Goal: Navigation & Orientation: Find specific page/section

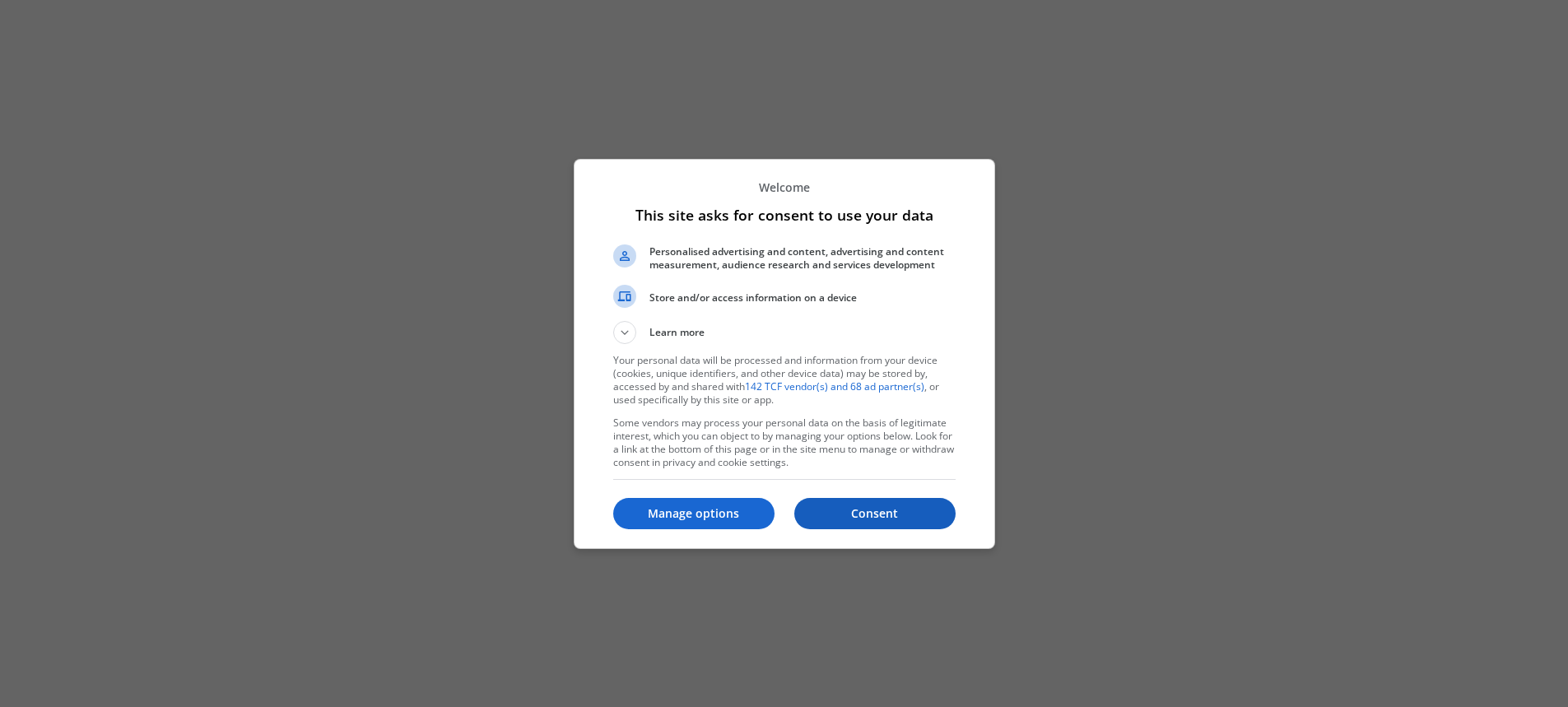
click at [877, 508] on p "Consent" at bounding box center [874, 513] width 162 height 17
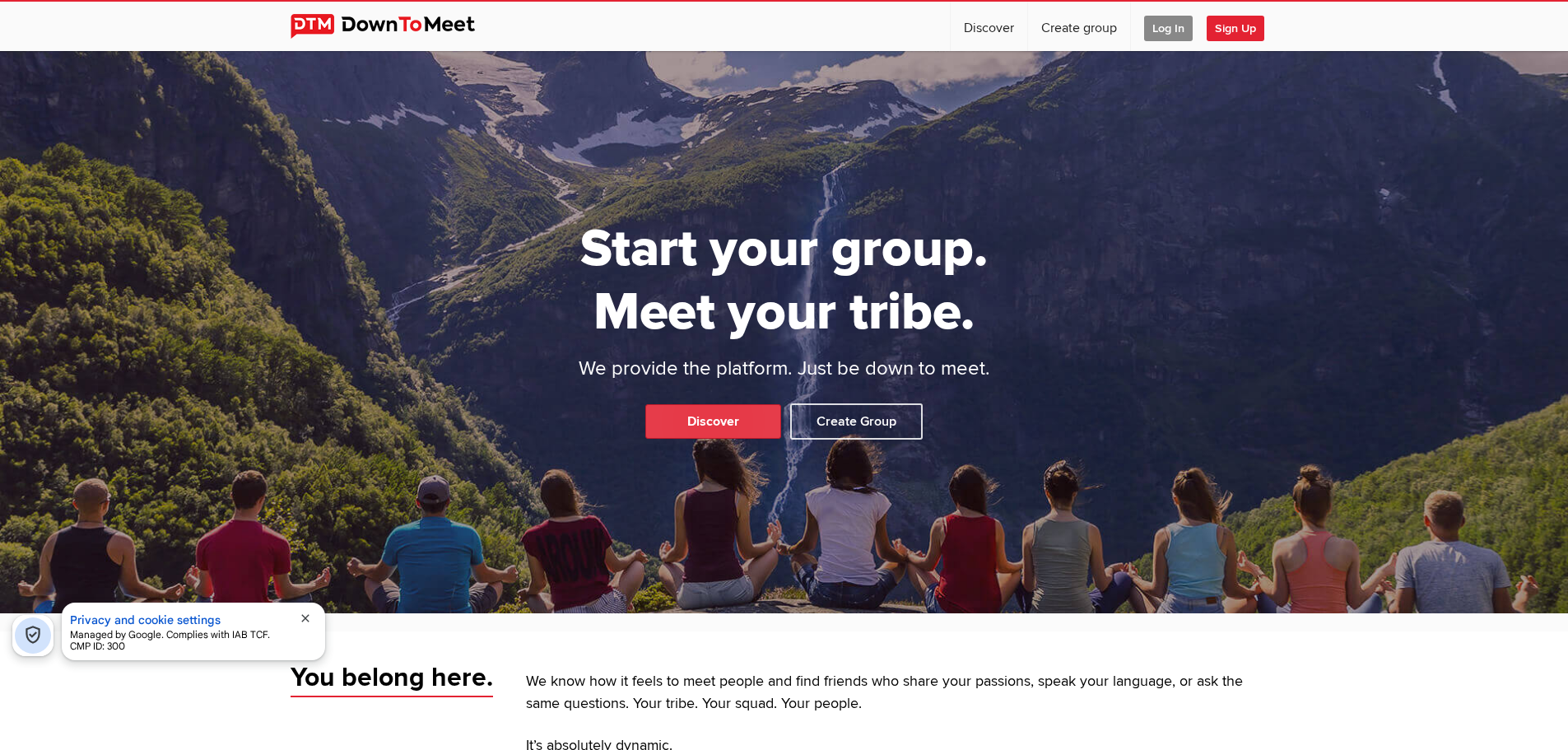
click at [740, 425] on link "Discover" at bounding box center [714, 422] width 136 height 34
select select "null"
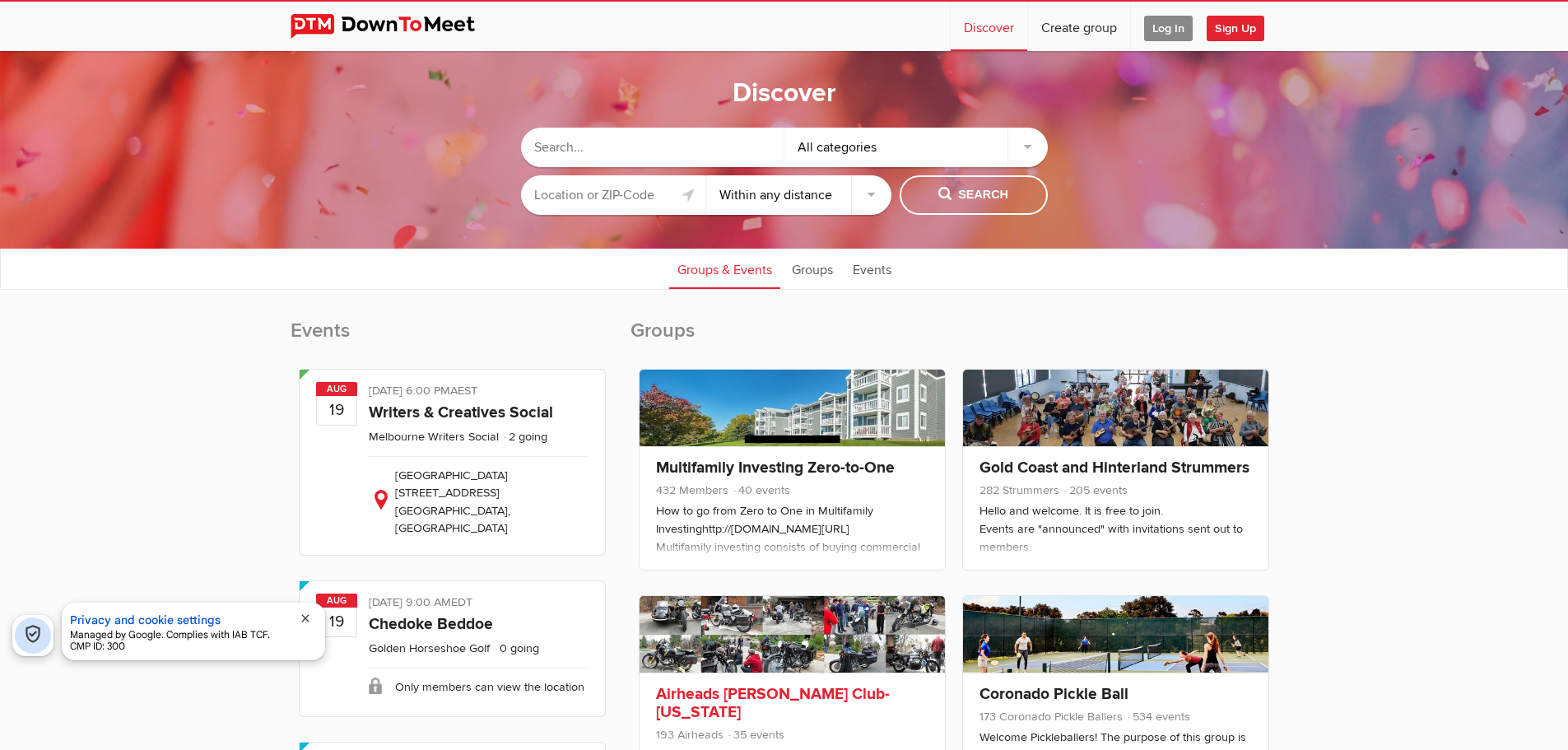
drag, startPoint x: 1029, startPoint y: 723, endPoint x: 920, endPoint y: 643, distance: 135.2
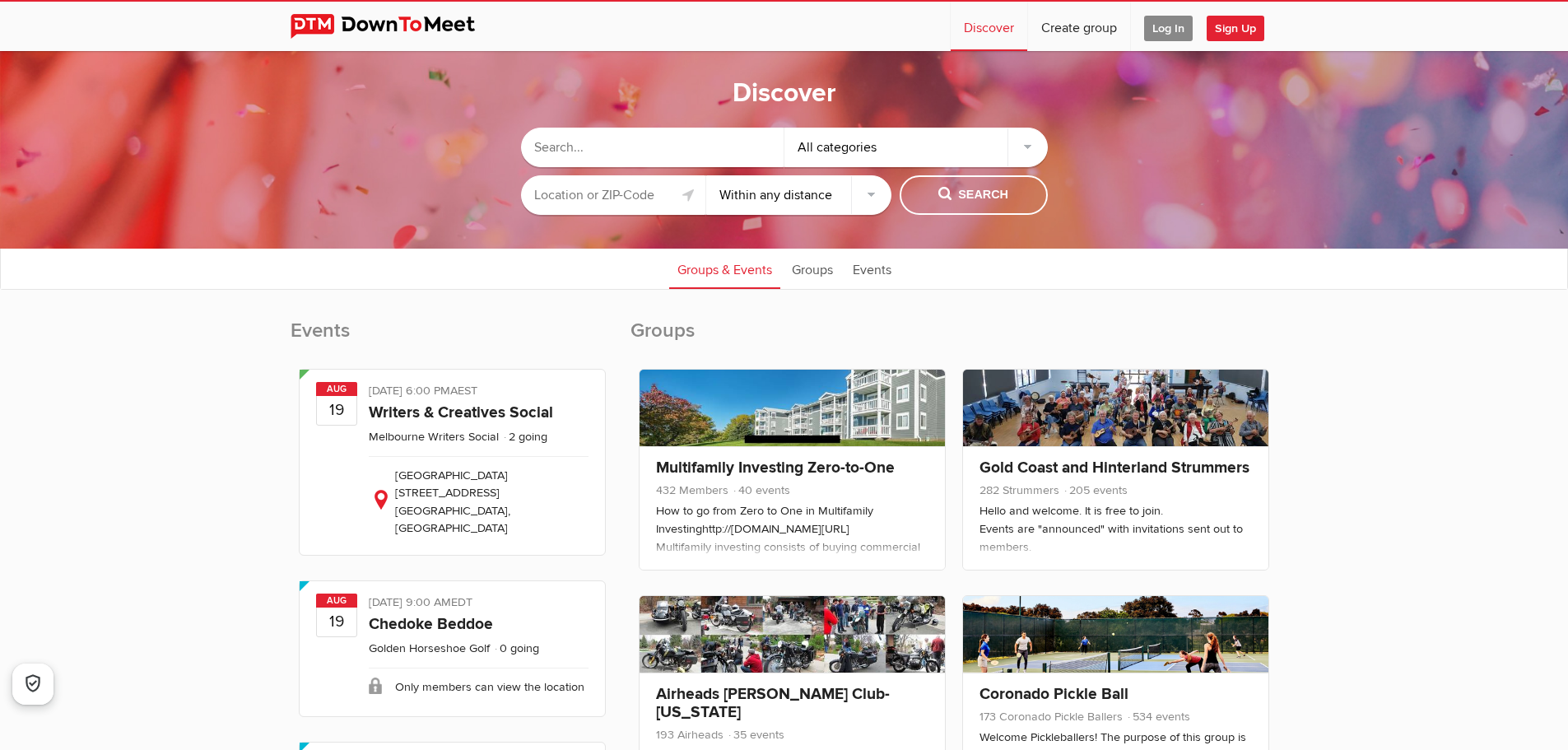
click at [632, 191] on input "text" at bounding box center [613, 194] width 185 height 39
type input "Rh176HB"
click at [998, 189] on span "Search" at bounding box center [973, 195] width 70 height 18
click at [663, 138] on input "text" at bounding box center [652, 147] width 264 height 39
type input "gardening"
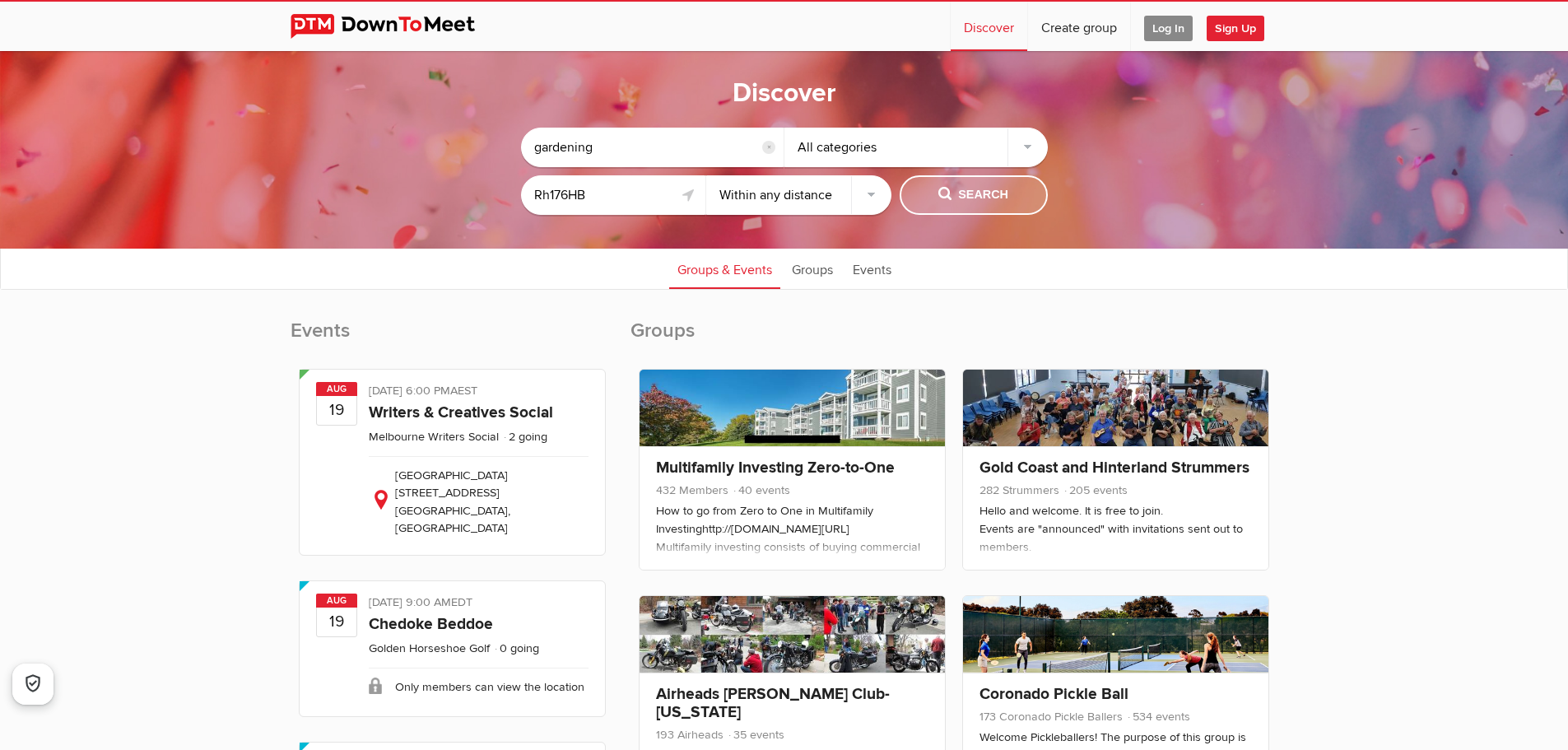
click at [973, 187] on span "Search" at bounding box center [973, 195] width 70 height 18
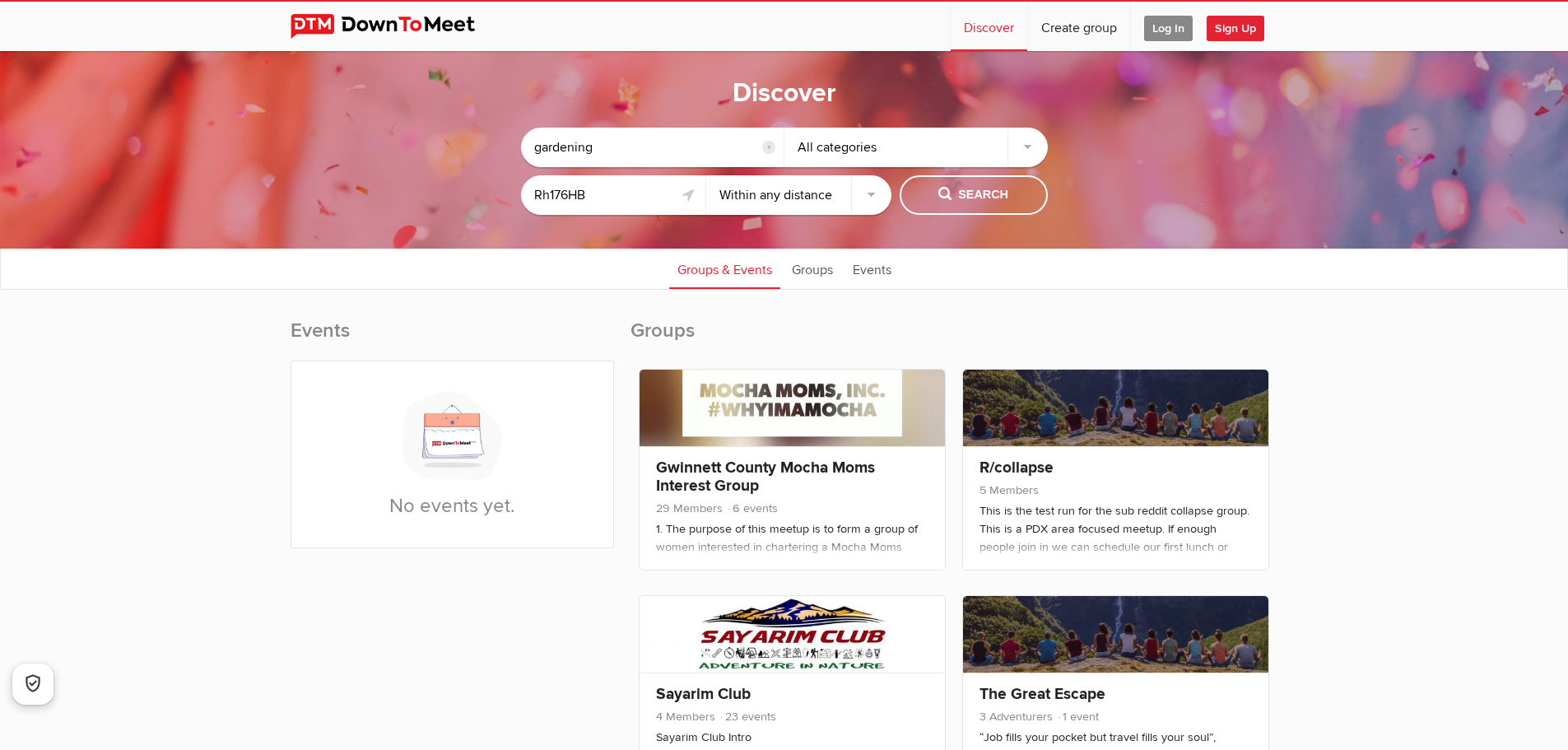
click at [1024, 142] on div "All categories" at bounding box center [916, 147] width 264 height 39
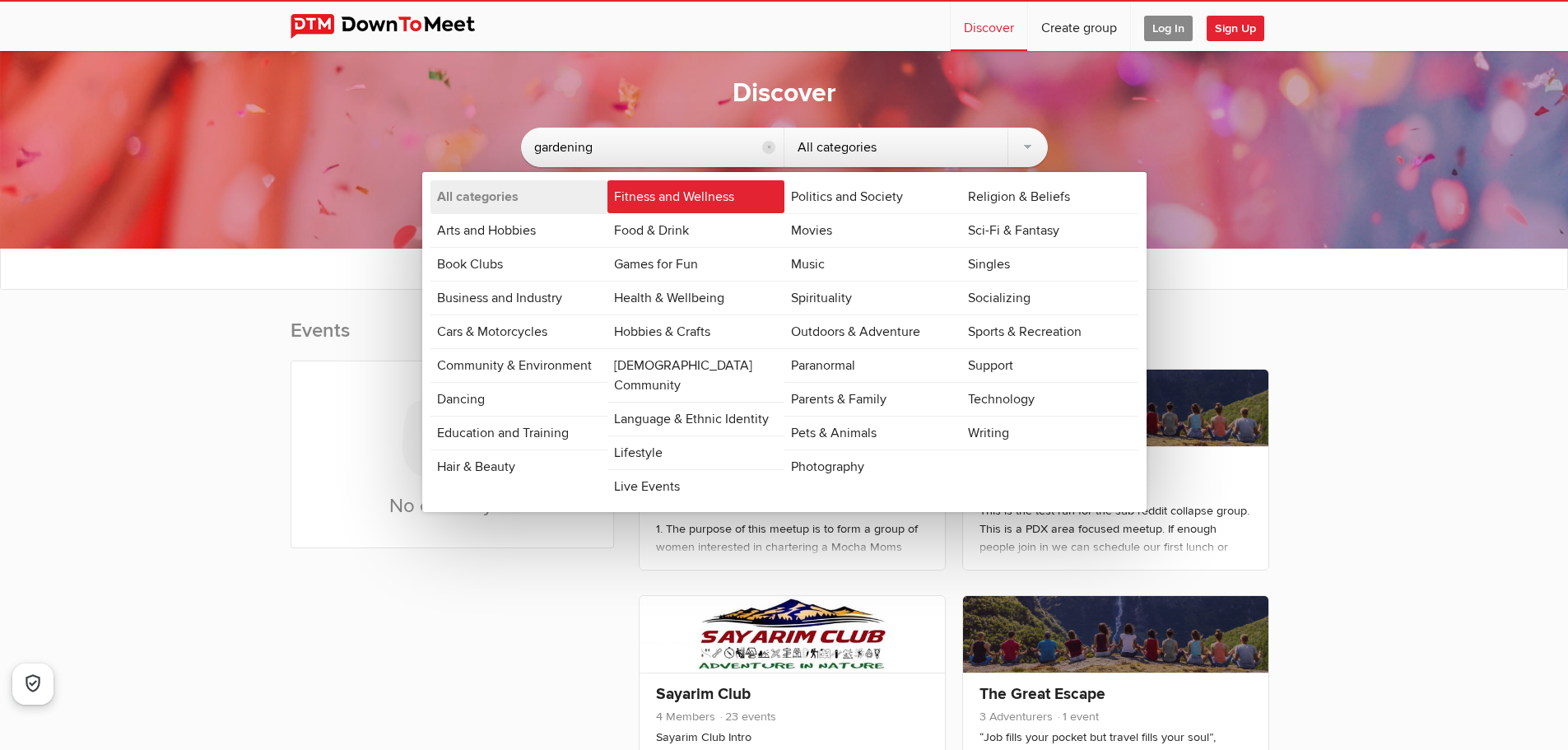
click at [659, 199] on link "Fitness and Wellness" at bounding box center [695, 196] width 177 height 33
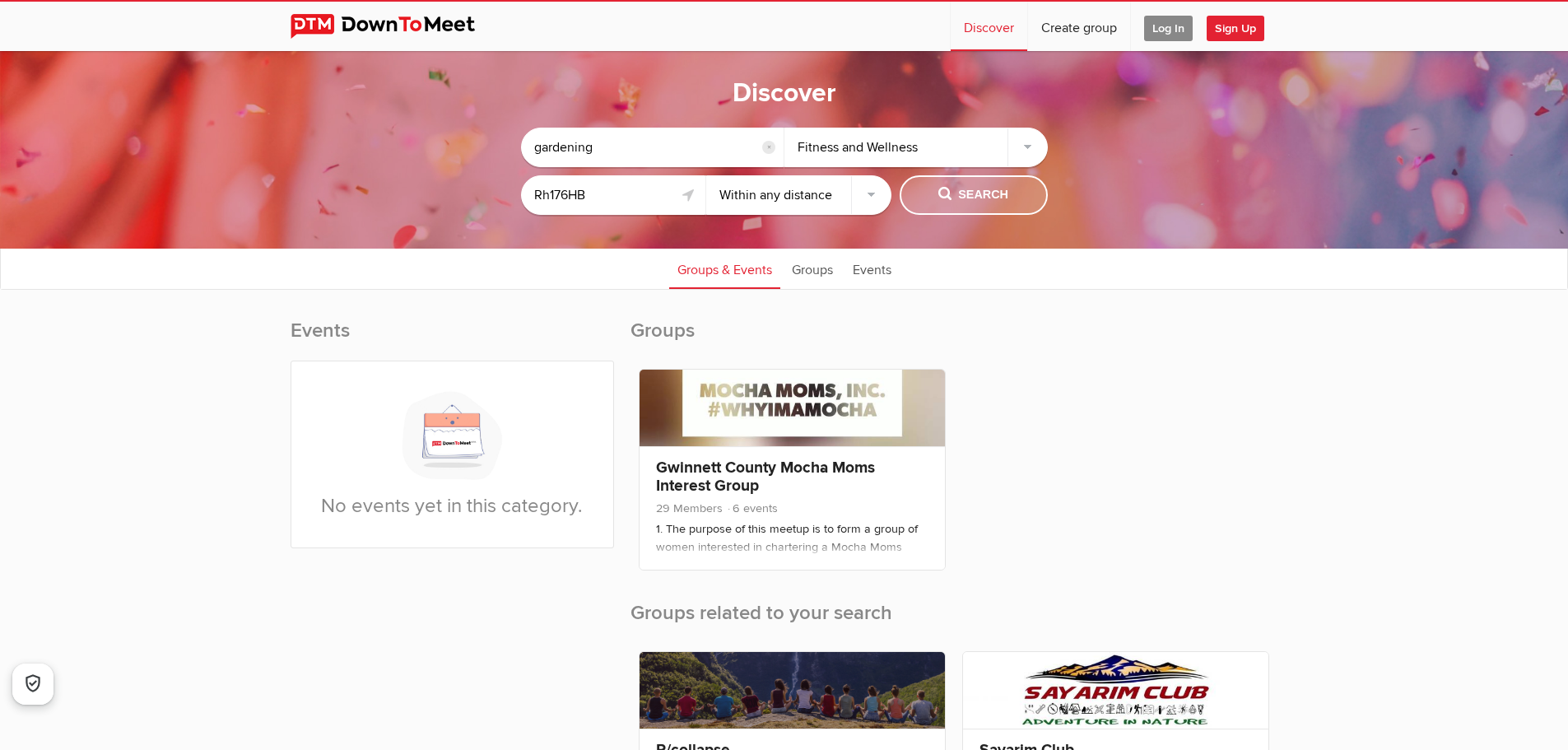
click at [984, 194] on span "Search" at bounding box center [973, 195] width 70 height 18
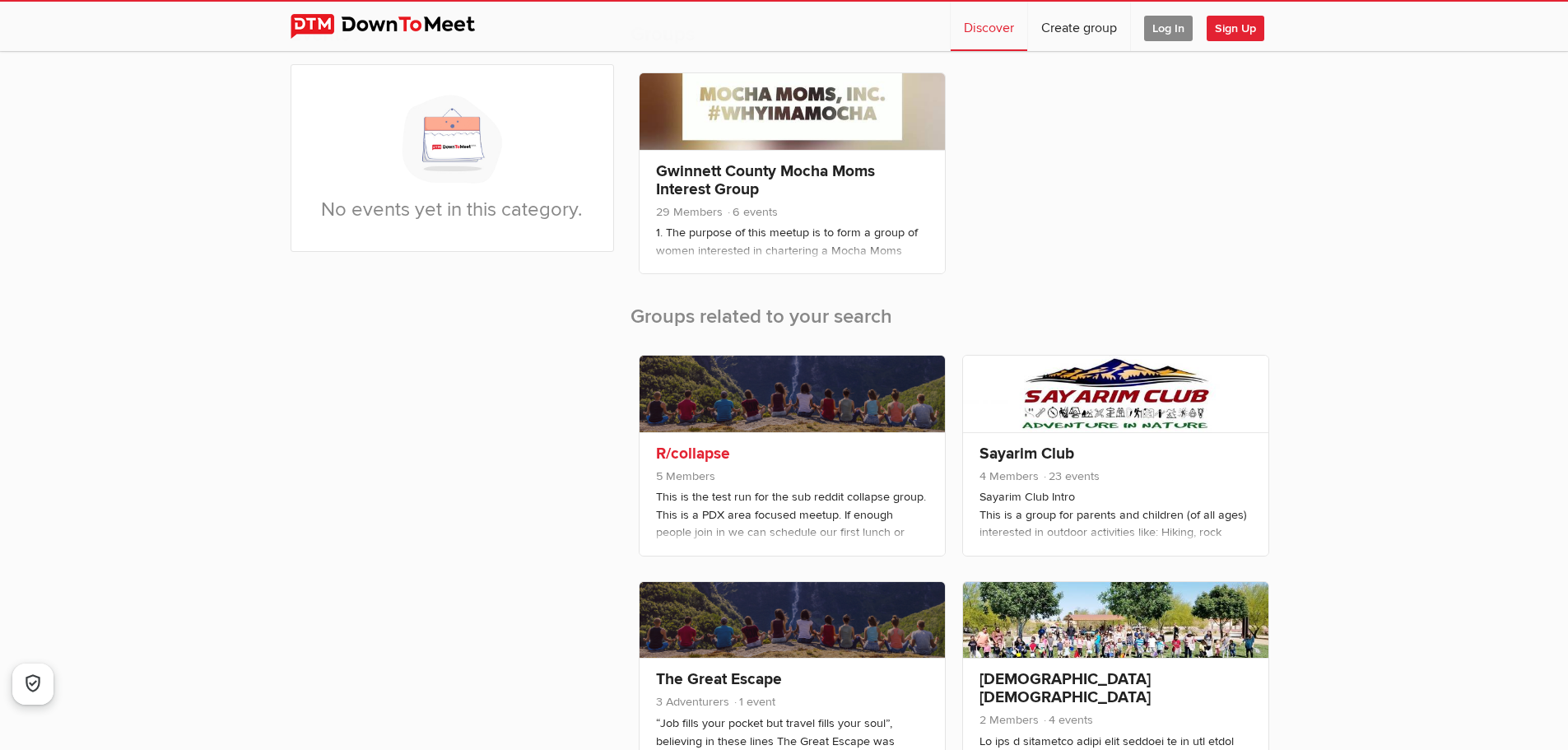
scroll to position [329, 0]
